Goal: Navigation & Orientation: Find specific page/section

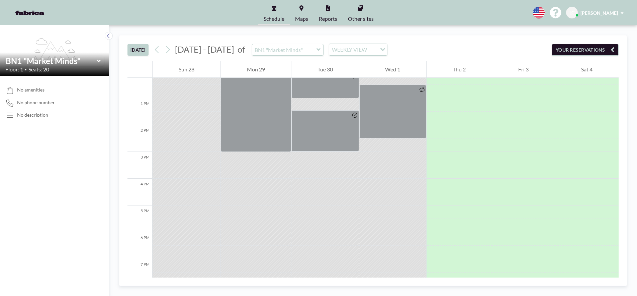
scroll to position [329, 0]
click at [293, 11] on link "Maps" at bounding box center [302, 12] width 24 height 25
